Goal: Check status: Check status

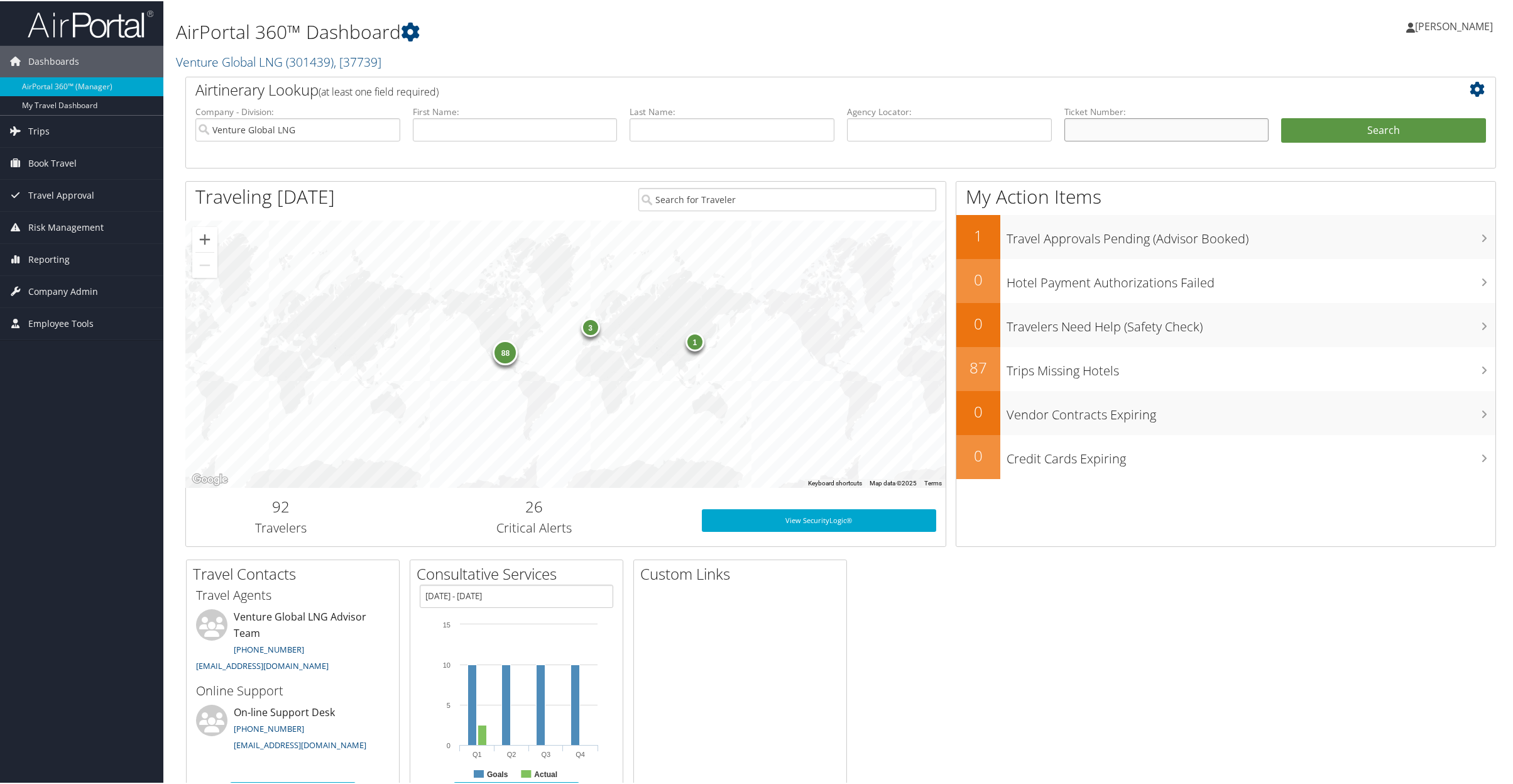
click at [1087, 139] on input "text" at bounding box center [1166, 129] width 205 height 23
paste input "0167310196446"
type input "0167310196446"
click at [1369, 138] on button "Search" at bounding box center [1383, 130] width 205 height 25
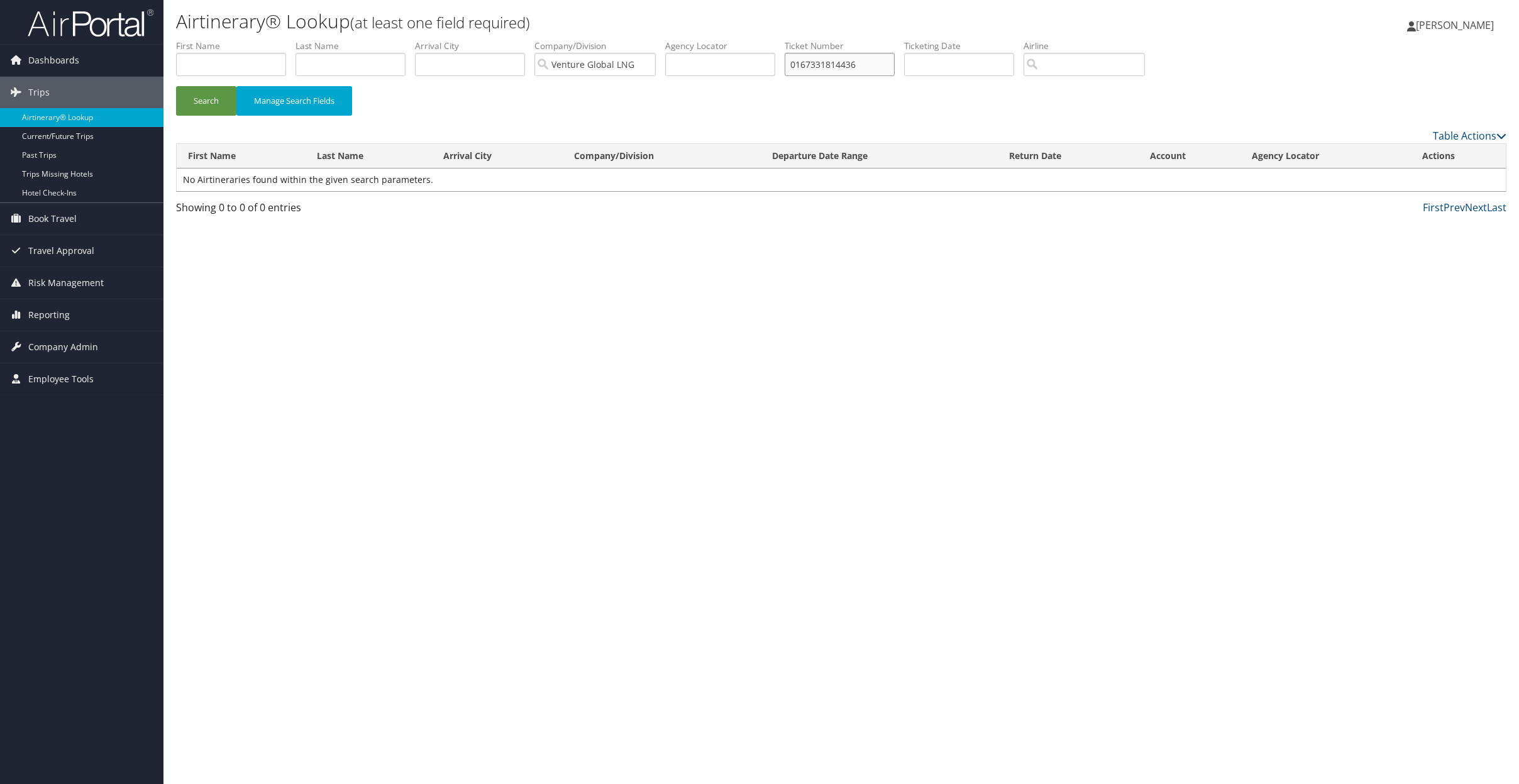
click at [798, 69] on input "0167331814436" at bounding box center [839, 64] width 110 height 23
paste input "2321369077"
type input "0162321369077"
click at [224, 101] on button "Search" at bounding box center [206, 101] width 60 height 29
